Goal: Task Accomplishment & Management: Complete application form

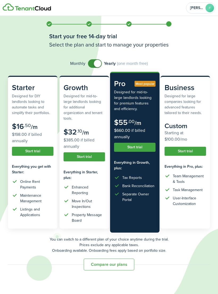
click at [35, 153] on button "Start trial" at bounding box center [33, 151] width 42 height 9
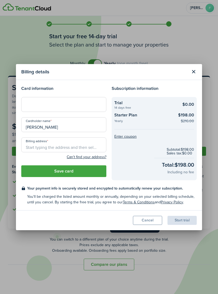
click at [149, 219] on button "Cancel" at bounding box center [147, 220] width 29 height 9
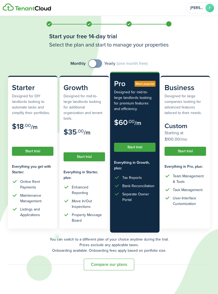
click at [98, 62] on span at bounding box center [95, 63] width 5 height 9
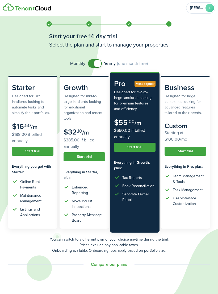
click at [94, 65] on span at bounding box center [94, 63] width 5 height 9
checkbox input "false"
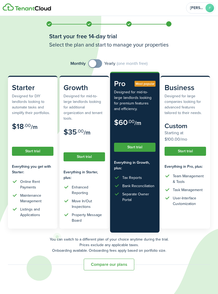
click at [98, 64] on span at bounding box center [95, 63] width 5 height 9
click at [36, 150] on button "Start trial" at bounding box center [33, 151] width 42 height 9
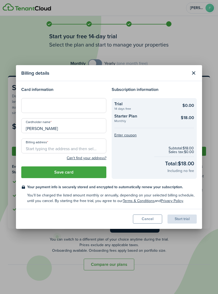
click at [76, 150] on input "Billing address" at bounding box center [63, 146] width 85 height 15
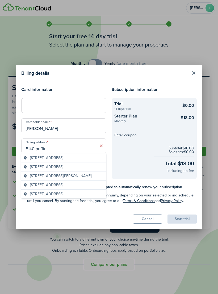
click at [63, 161] on span "[STREET_ADDRESS]" at bounding box center [46, 158] width 33 height 6
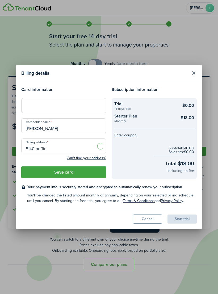
type input "[STREET_ADDRESS]"
click at [69, 174] on button "Save card" at bounding box center [63, 173] width 85 height 12
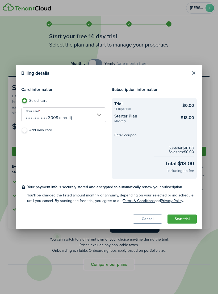
click at [181, 219] on button "Start trial" at bounding box center [182, 219] width 29 height 9
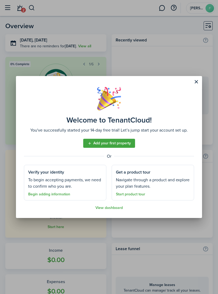
click at [111, 143] on link "Add your first property" at bounding box center [109, 143] width 52 height 9
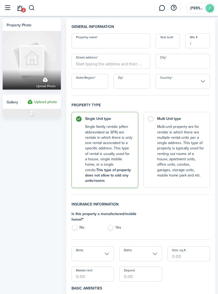
click at [110, 41] on input "Property name" at bounding box center [111, 41] width 79 height 15
type input "Dardeb"
click at [96, 64] on input "Street address" at bounding box center [111, 61] width 79 height 15
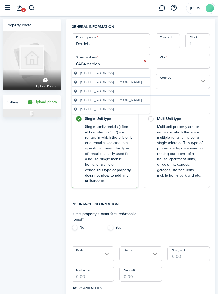
click at [107, 72] on span "[STREET_ADDRESS]" at bounding box center [96, 73] width 33 height 6
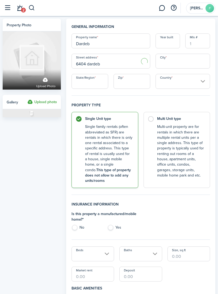
type input "[STREET_ADDRESS]"
type input "[GEOGRAPHIC_DATA]"
type input "IN"
type input "46241"
type input "[GEOGRAPHIC_DATA]"
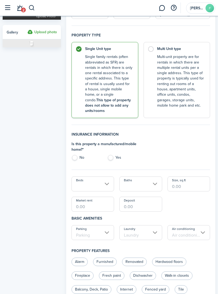
scroll to position [70, 0]
click at [112, 155] on label "Yes" at bounding box center [123, 159] width 31 height 8
radio input "true"
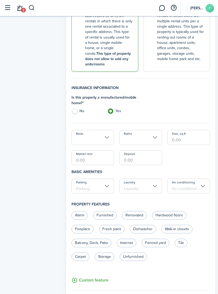
scroll to position [120, 0]
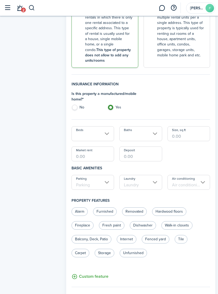
click at [106, 127] on input "Beds" at bounding box center [93, 134] width 43 height 15
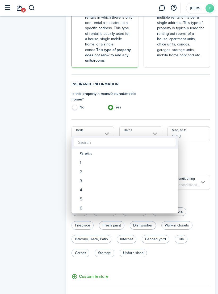
click at [84, 180] on div "3" at bounding box center [127, 181] width 94 height 9
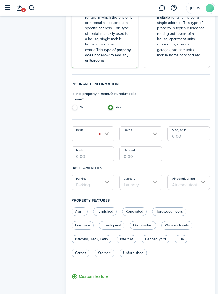
type input "3"
click at [153, 129] on input "Baths" at bounding box center [141, 133] width 43 height 15
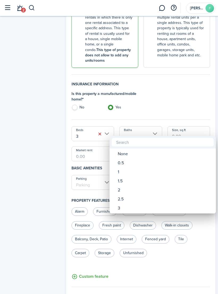
click at [121, 190] on div "2" at bounding box center [165, 190] width 94 height 9
type input "2"
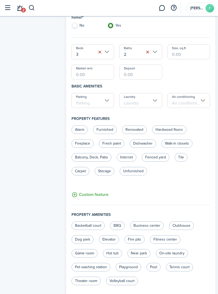
scroll to position [205, 0]
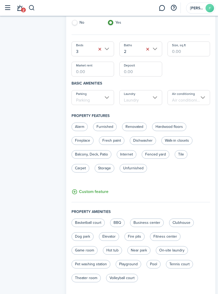
click at [81, 123] on label "Alarm" at bounding box center [80, 127] width 16 height 9
radio input "true"
click at [137, 123] on label "Renovated" at bounding box center [134, 127] width 25 height 9
radio input "true"
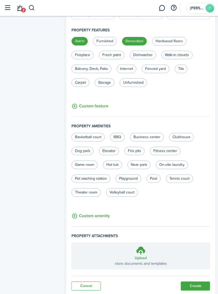
scroll to position [292, 0]
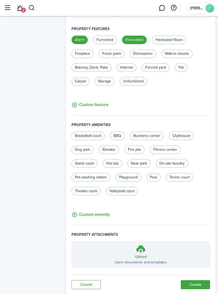
click at [194, 281] on button "Create" at bounding box center [195, 285] width 29 height 9
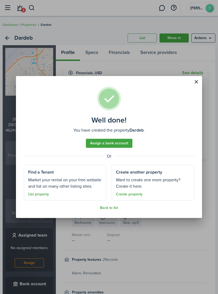
click at [197, 86] on button "Close modal" at bounding box center [196, 81] width 9 height 9
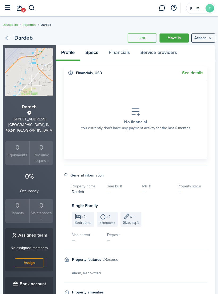
click at [98, 52] on link "Specs" at bounding box center [91, 53] width 23 height 16
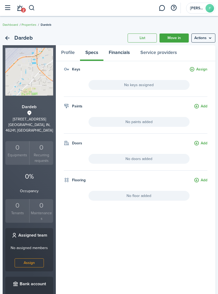
click at [121, 56] on link "Financials" at bounding box center [120, 53] width 32 height 16
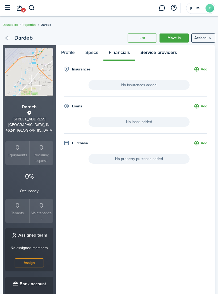
click at [161, 53] on link "Service providers" at bounding box center [158, 53] width 47 height 16
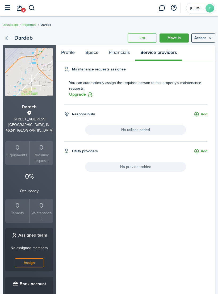
click at [204, 39] on menu-btn "Actions" at bounding box center [204, 38] width 24 height 9
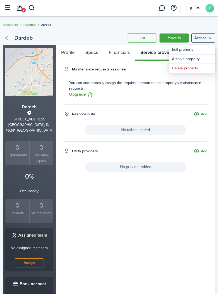
click at [183, 203] on panel-main-body "Maintenance requests assignee You can automatically assign the required person …" at bounding box center [136, 200] width 160 height 266
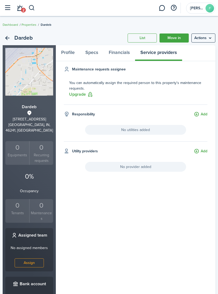
click at [23, 201] on div "0" at bounding box center [17, 206] width 21 height 10
